Goal: Task Accomplishment & Management: Manage account settings

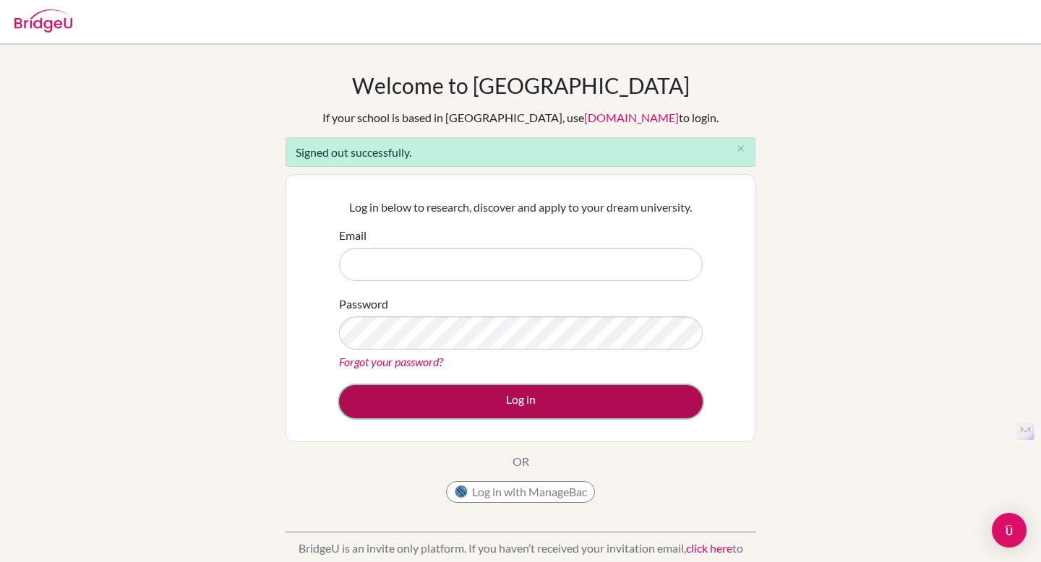
click at [416, 399] on button "Log in" at bounding box center [521, 401] width 364 height 33
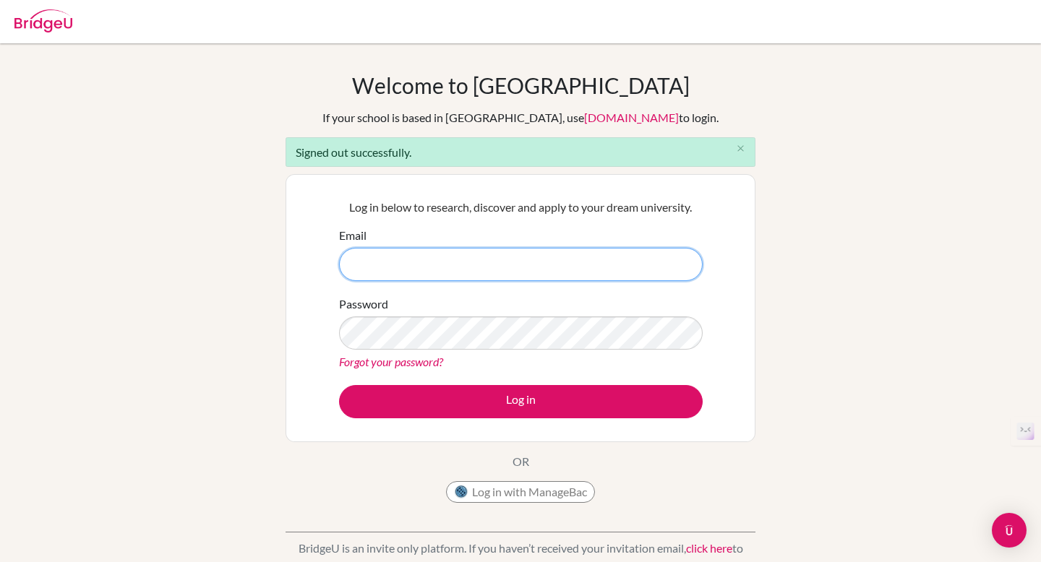
click at [388, 253] on input "Email" at bounding box center [521, 264] width 364 height 33
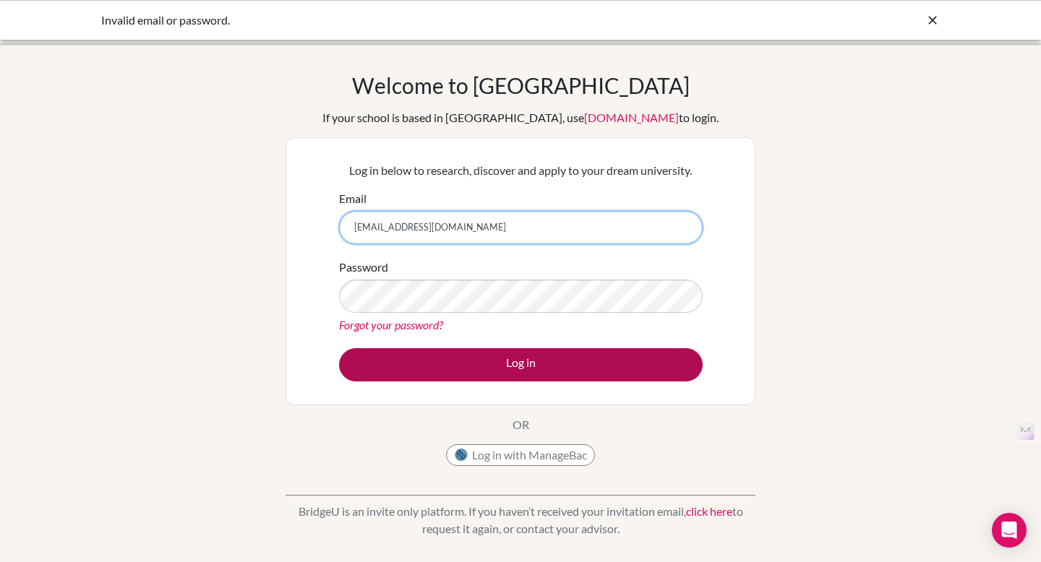
type input "[EMAIL_ADDRESS][DOMAIN_NAME]"
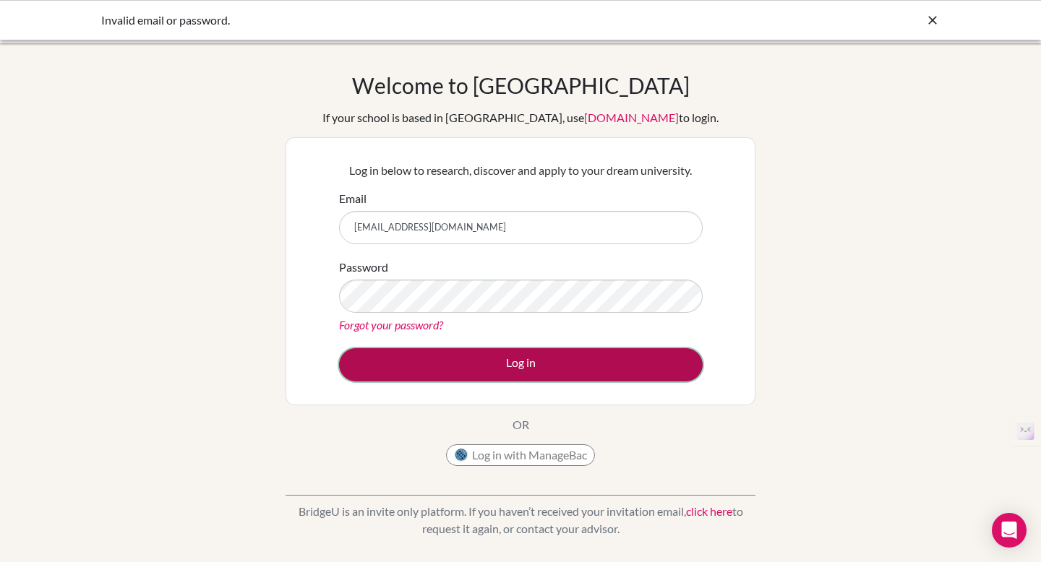
click at [505, 364] on button "Log in" at bounding box center [521, 364] width 364 height 33
